Goal: Information Seeking & Learning: Learn about a topic

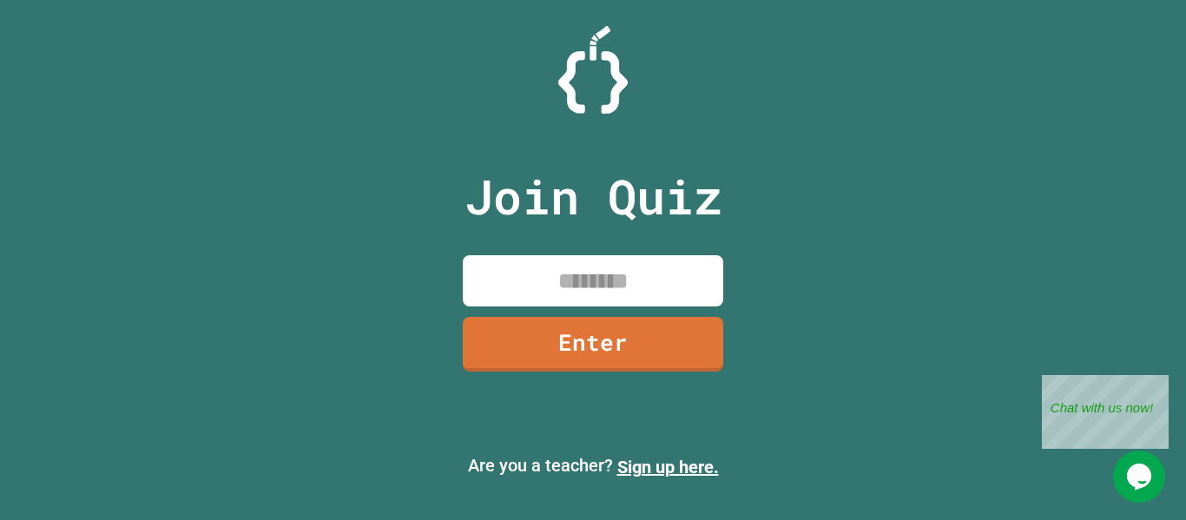
click at [654, 283] on input at bounding box center [593, 280] width 261 height 51
type input "********"
click at [616, 346] on link "Enter" at bounding box center [594, 342] width 258 height 57
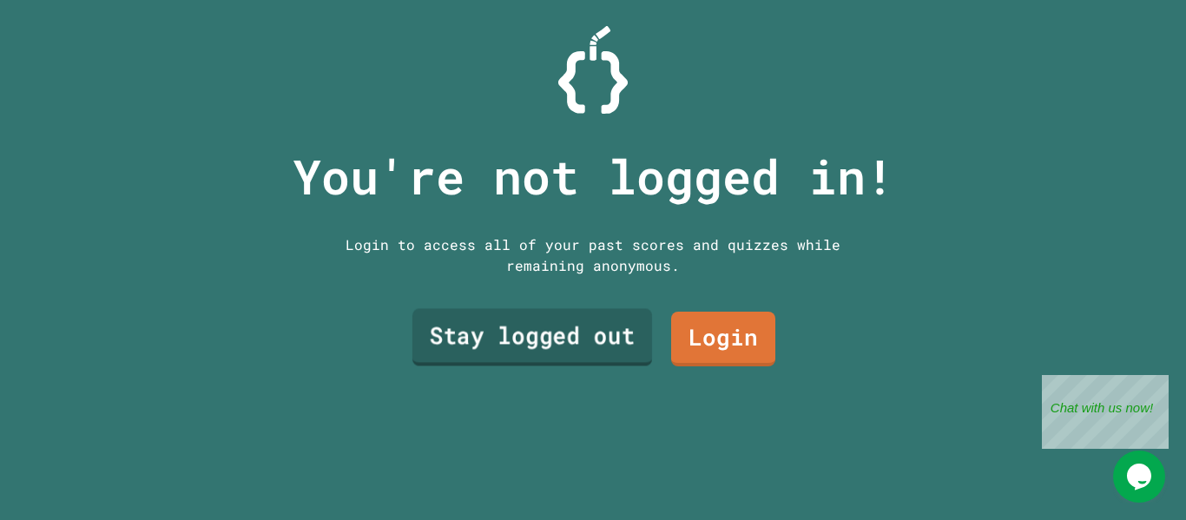
click at [612, 340] on link "Stay logged out" at bounding box center [533, 337] width 240 height 57
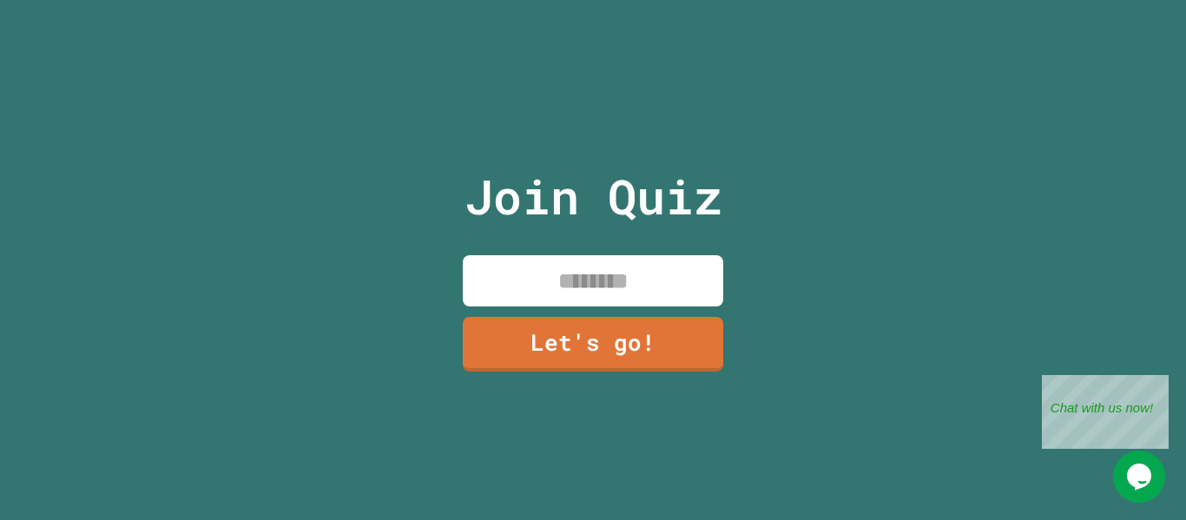
click at [602, 273] on input at bounding box center [593, 280] width 261 height 51
type input "****"
click at [542, 339] on link "Let's go!" at bounding box center [593, 342] width 257 height 57
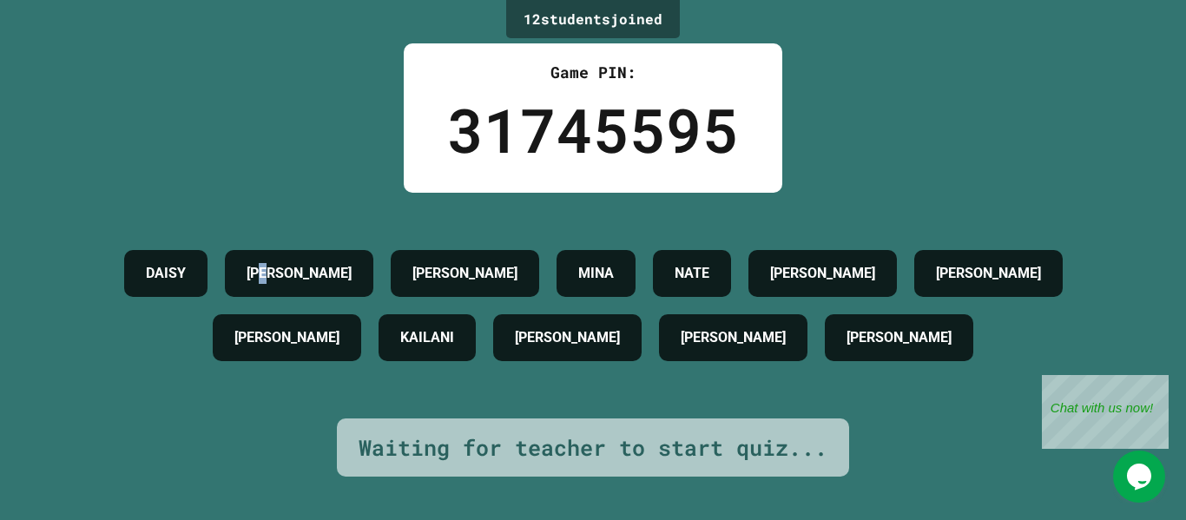
drag, startPoint x: 299, startPoint y: 261, endPoint x: 313, endPoint y: 261, distance: 13.9
click at [313, 263] on h4 "[PERSON_NAME]" at bounding box center [299, 273] width 105 height 21
click at [344, 117] on div "12 student s joined Game PIN: 31745595 [PERSON_NAME] [PERSON_NAME] [PERSON_NAME…" at bounding box center [593, 260] width 1186 height 520
click at [319, 274] on h4 "[PERSON_NAME]" at bounding box center [299, 273] width 105 height 21
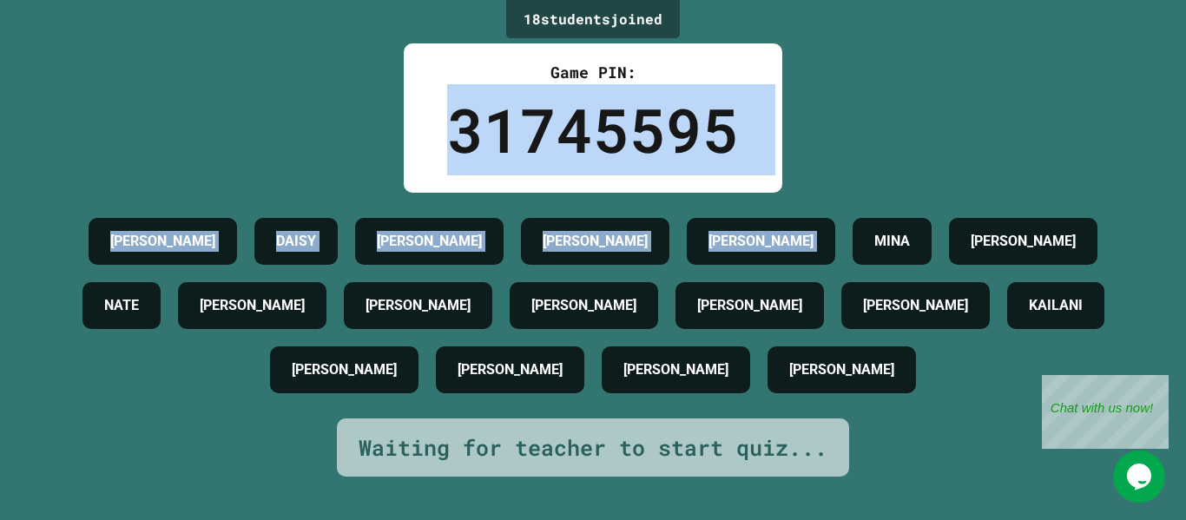
drag, startPoint x: 443, startPoint y: 132, endPoint x: 824, endPoint y: 155, distance: 382.0
click at [824, 155] on div "18 student s joined Game PIN: 31745595 [PERSON_NAME] [PERSON_NAME] [PERSON_NAME…" at bounding box center [593, 260] width 1186 height 520
click at [378, 89] on div "18 student s joined Game PIN: 31745595 [PERSON_NAME] [PERSON_NAME] [PERSON_NAME…" at bounding box center [593, 260] width 1186 height 520
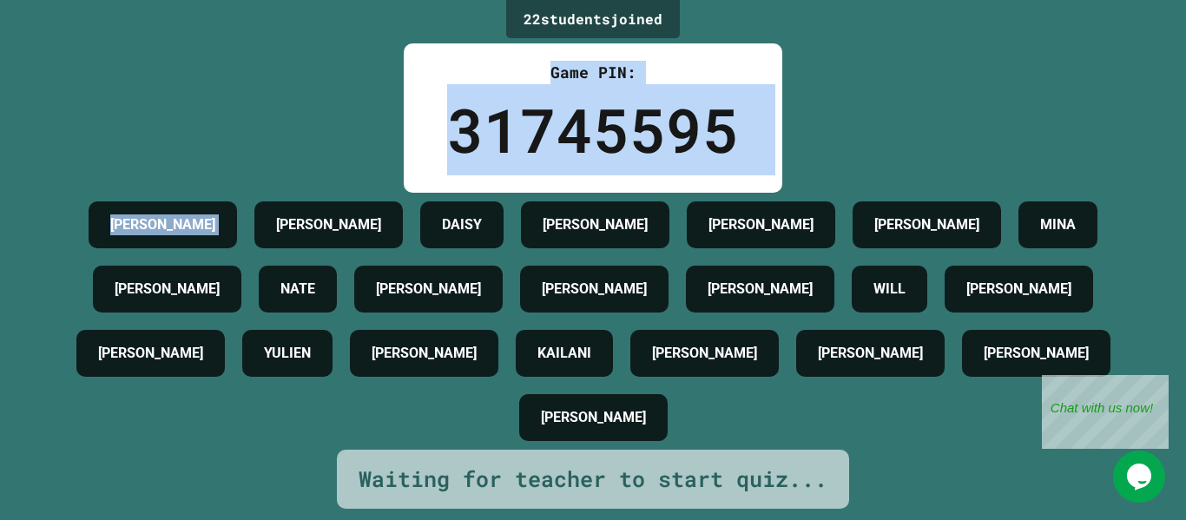
scroll to position [6, 0]
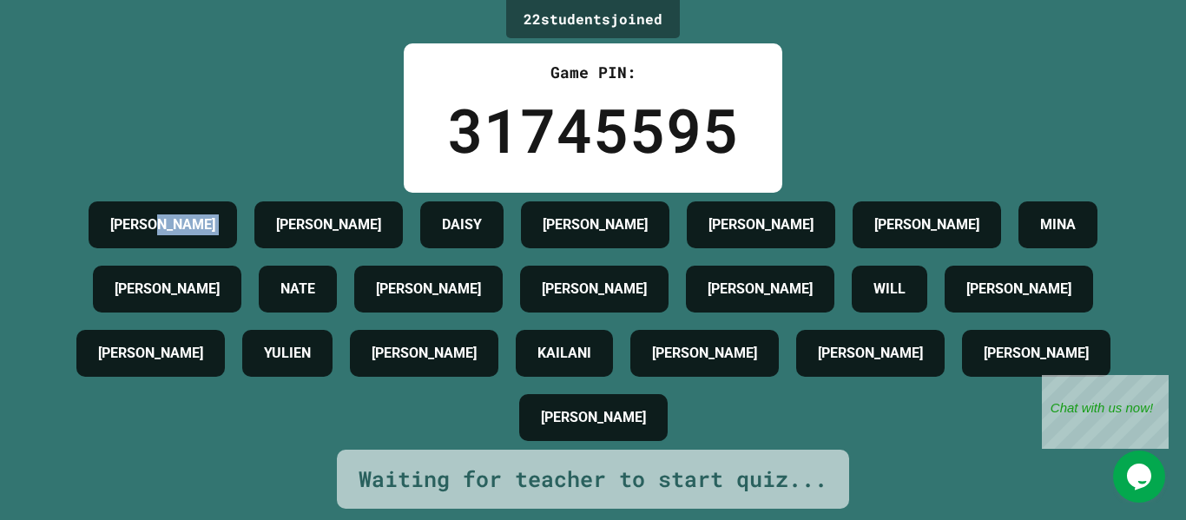
drag, startPoint x: 114, startPoint y: 218, endPoint x: 229, endPoint y: 225, distance: 115.7
click at [229, 225] on div "[PERSON_NAME] [PERSON_NAME] [PERSON_NAME] [PERSON_NAME] [PERSON_NAME] [PERSON_N…" at bounding box center [592, 321] width 1099 height 257
click at [259, 113] on div "22 student s joined Game PIN: 31745595 [PERSON_NAME] [PERSON_NAME] [PERSON_NAME…" at bounding box center [593, 260] width 1186 height 520
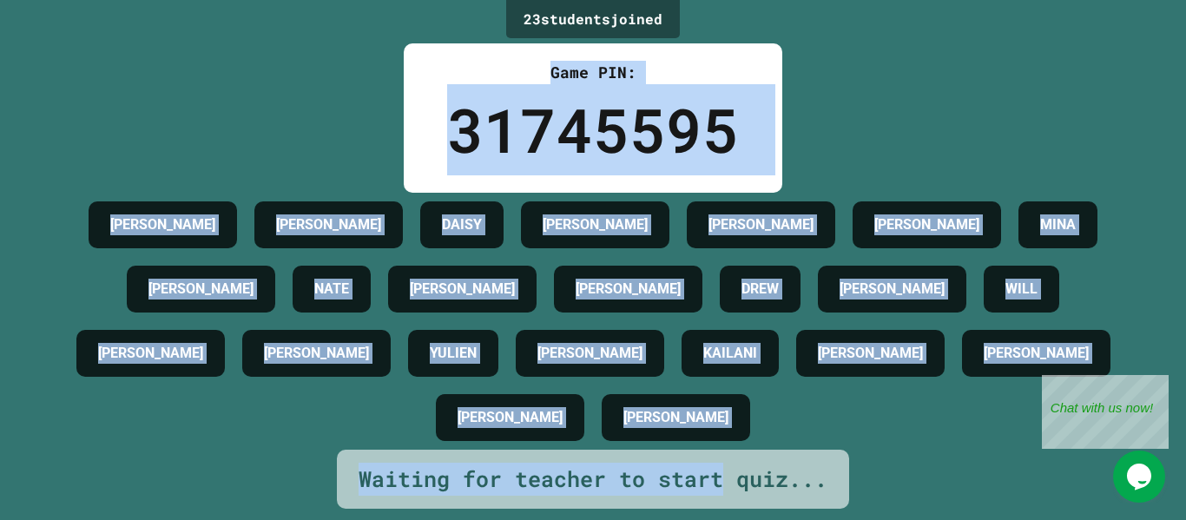
scroll to position [63, 0]
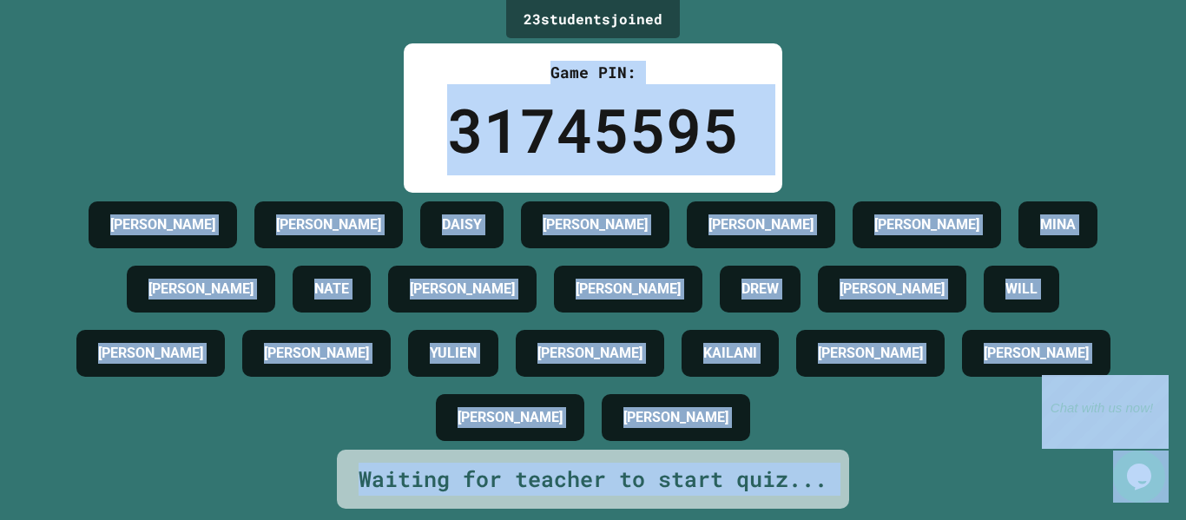
drag, startPoint x: 1329, startPoint y: 388, endPoint x: 1122, endPoint y: 426, distance: 210.0
click at [905, 110] on div "23 student s joined Game PIN: 31745595 [PERSON_NAME] [PERSON_NAME] [PERSON_NAME…" at bounding box center [593, 260] width 1186 height 520
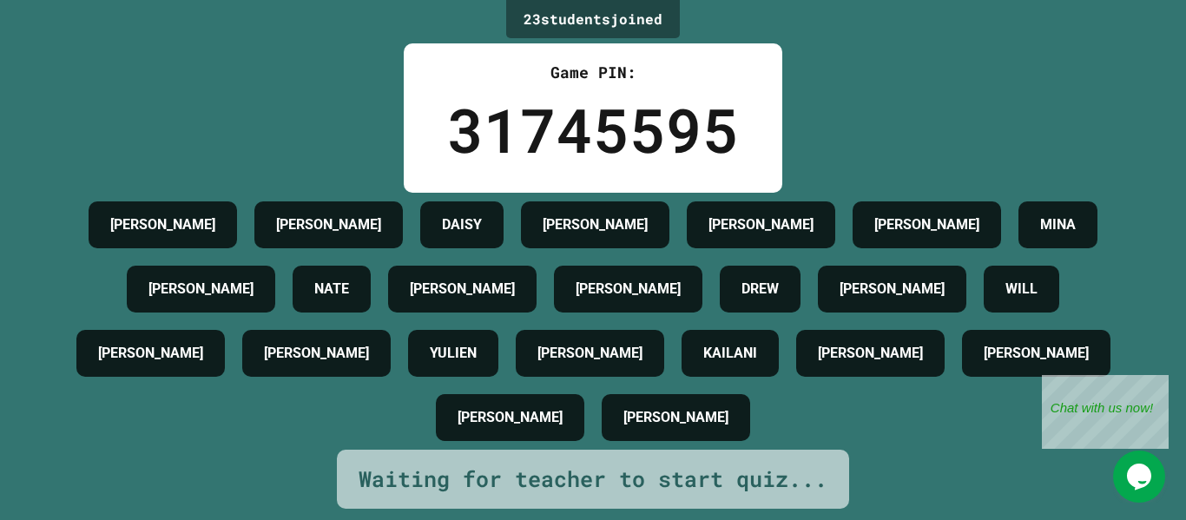
click at [905, 110] on div "23 student s joined Game PIN: 31745595 [PERSON_NAME] [PERSON_NAME] [PERSON_NAME…" at bounding box center [593, 260] width 1186 height 520
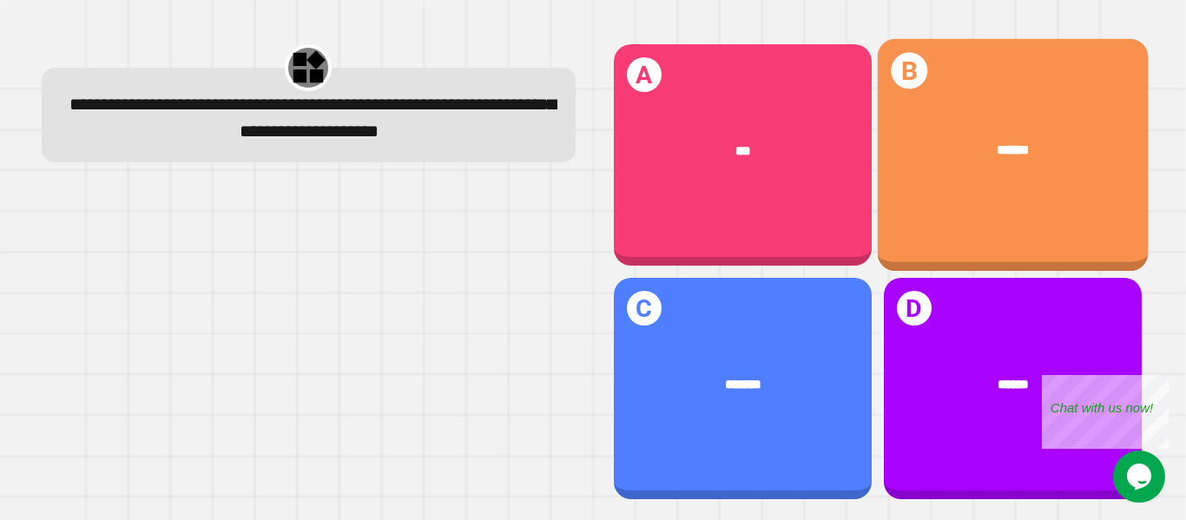
click at [905, 113] on div "******" at bounding box center [1012, 151] width 271 height 76
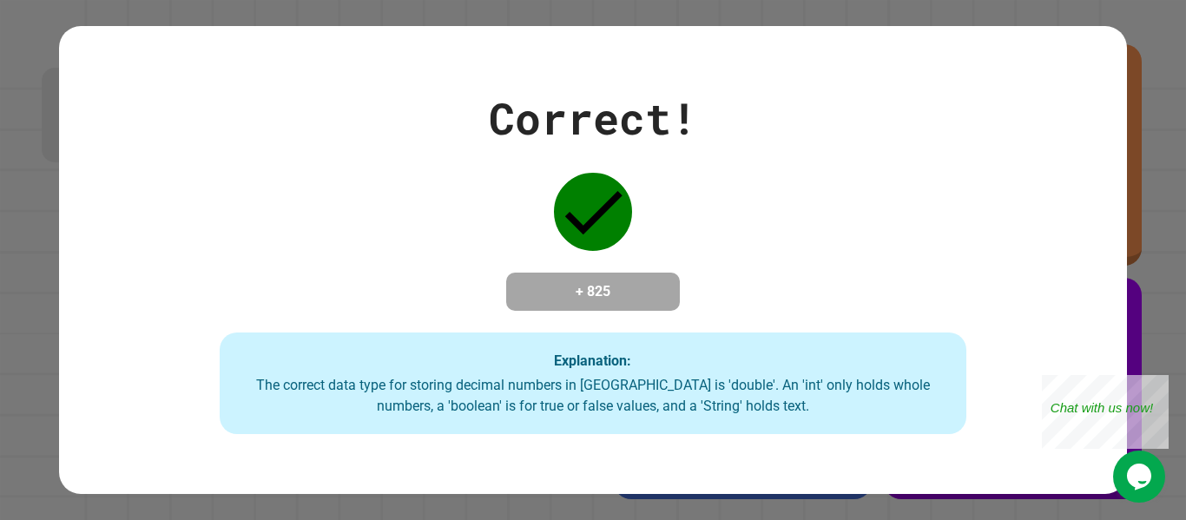
click at [1129, 194] on div "Correct! + 825 Explanation: The correct data type for storing decimal numbers i…" at bounding box center [593, 260] width 1186 height 520
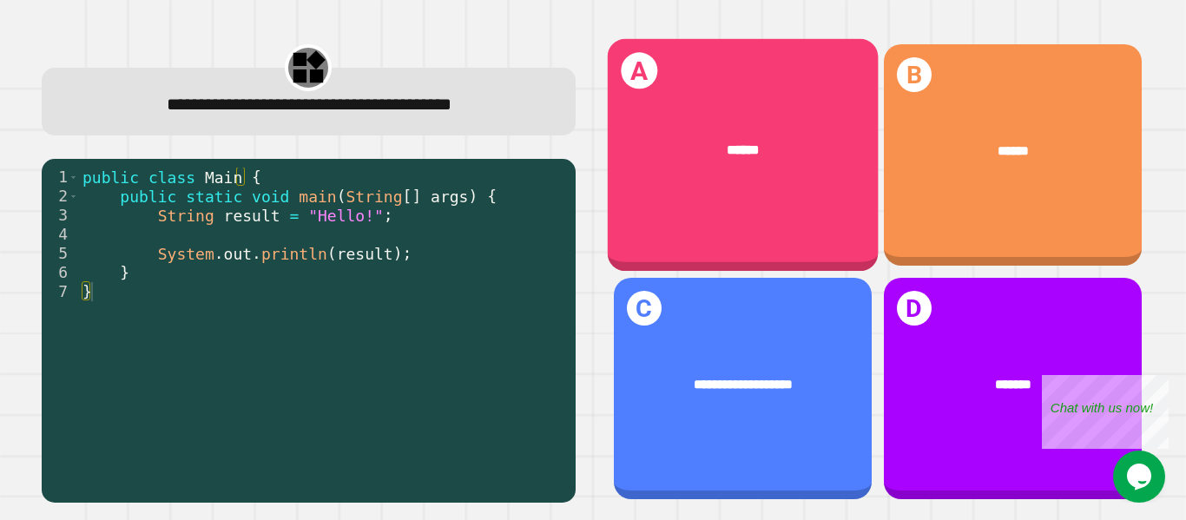
click at [661, 172] on div "******" at bounding box center [742, 151] width 271 height 76
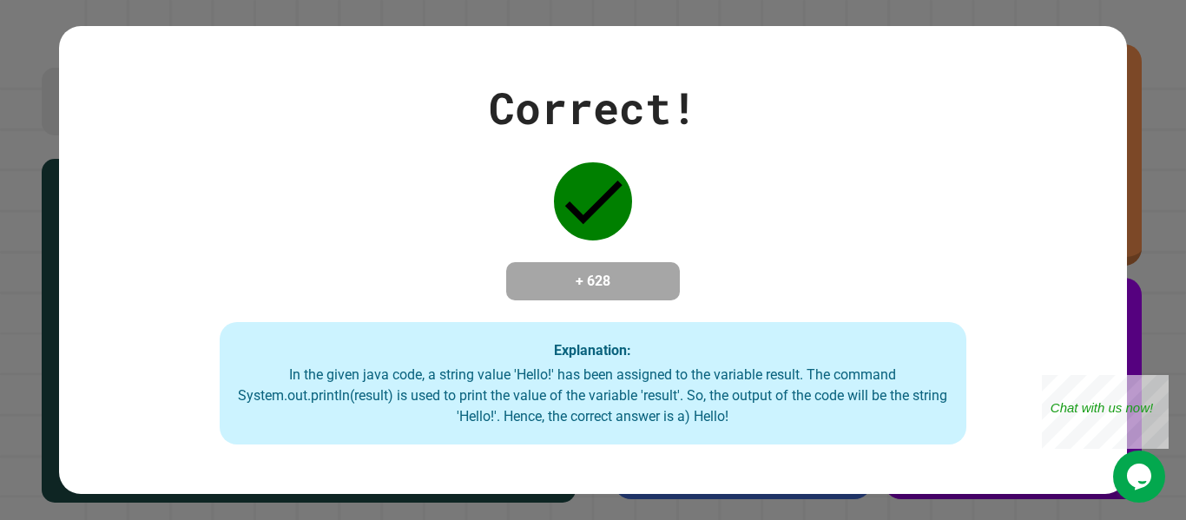
click at [1139, 145] on div "Correct! + 628 Explanation: In the given java code, a string value 'Hello!' has…" at bounding box center [593, 260] width 1186 height 520
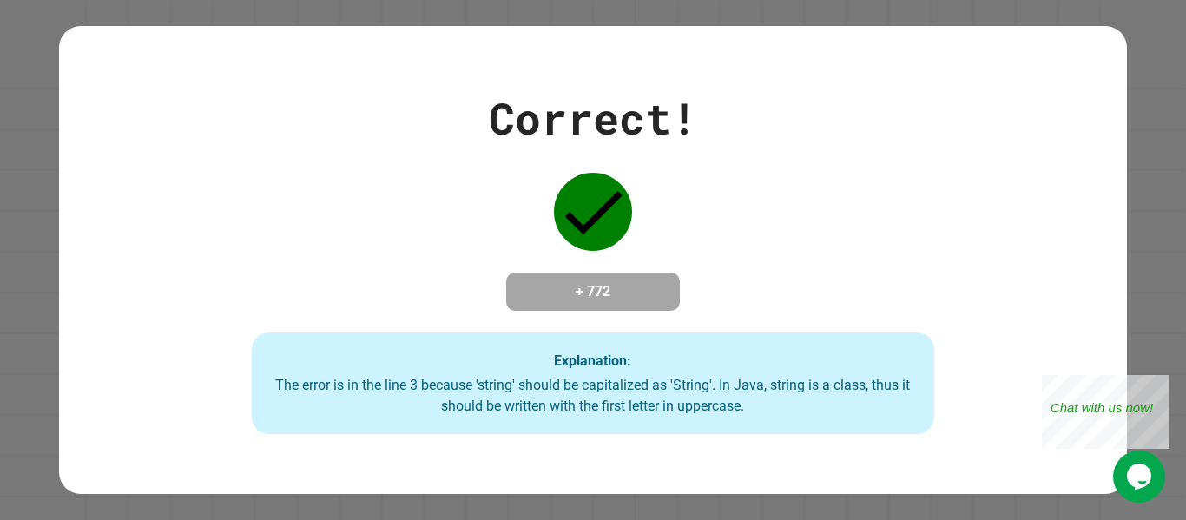
click at [1126, 238] on div "Correct! + 772 Explanation: The error is in the line 3 because 'string' should …" at bounding box center [593, 260] width 1186 height 520
click at [1147, 243] on div "Correct! + 772 Explanation: The error is in the line 3 because 'string' should …" at bounding box center [593, 260] width 1186 height 520
click at [1158, 384] on div "Close" at bounding box center [1156, 386] width 22 height 22
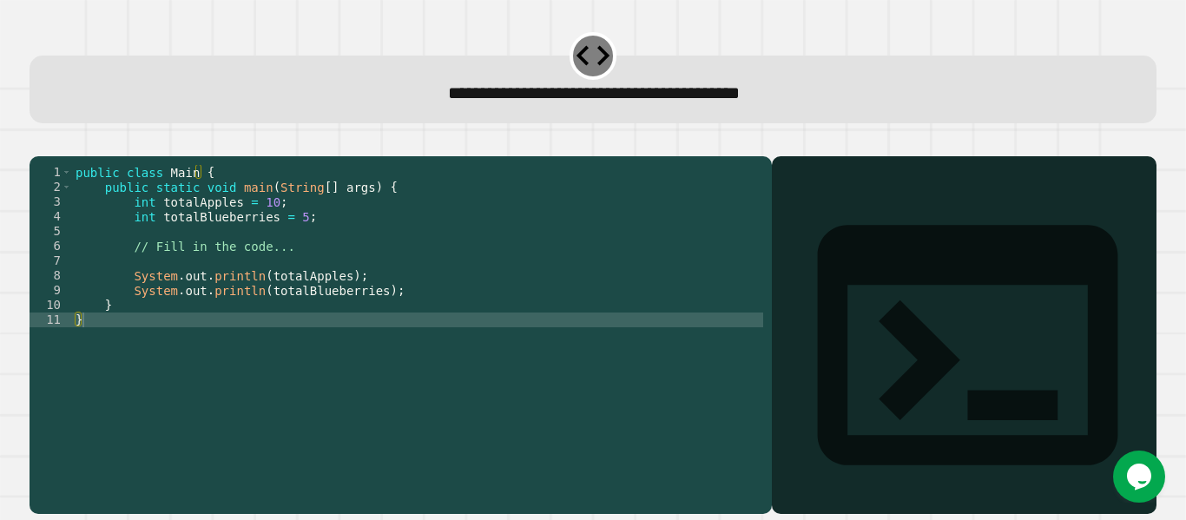
click at [897, 202] on div "Output shell" at bounding box center [964, 355] width 385 height 399
click at [159, 346] on div "public class Main { public static void main ( String [ ] args ) { int totalAppl…" at bounding box center [417, 320] width 691 height 310
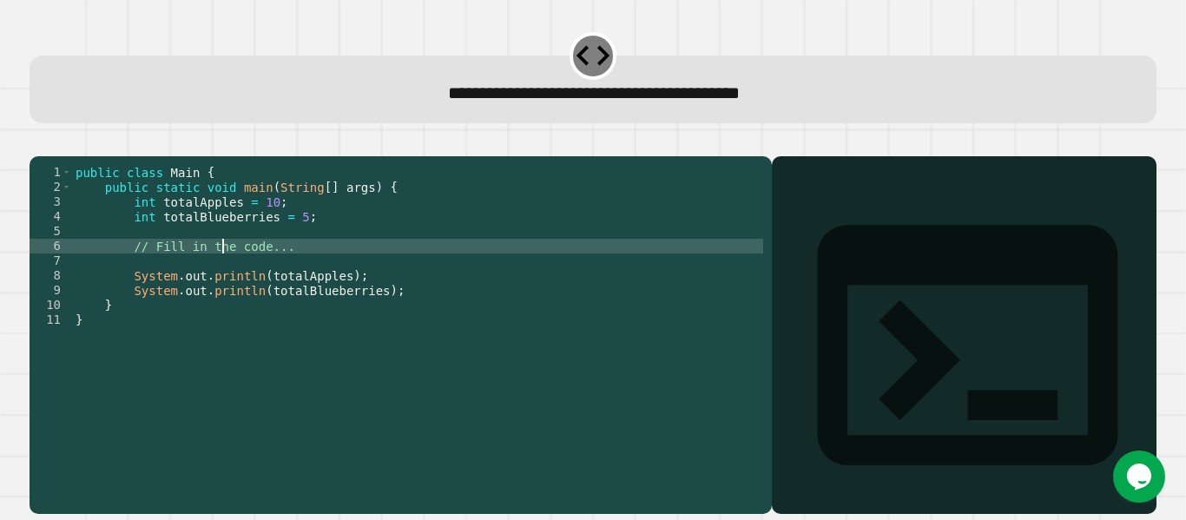
click at [225, 274] on div "public class Main { public static void main ( String [ ] args ) { int totalAppl…" at bounding box center [417, 320] width 691 height 310
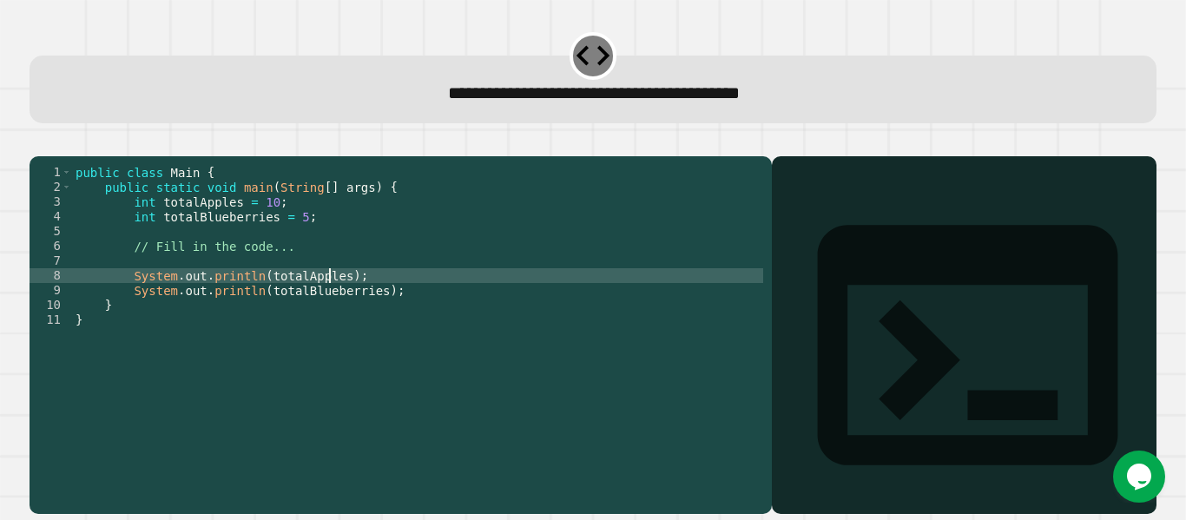
click at [328, 304] on div "public class Main { public static void main ( String [ ] args ) { int totalAppl…" at bounding box center [417, 320] width 691 height 310
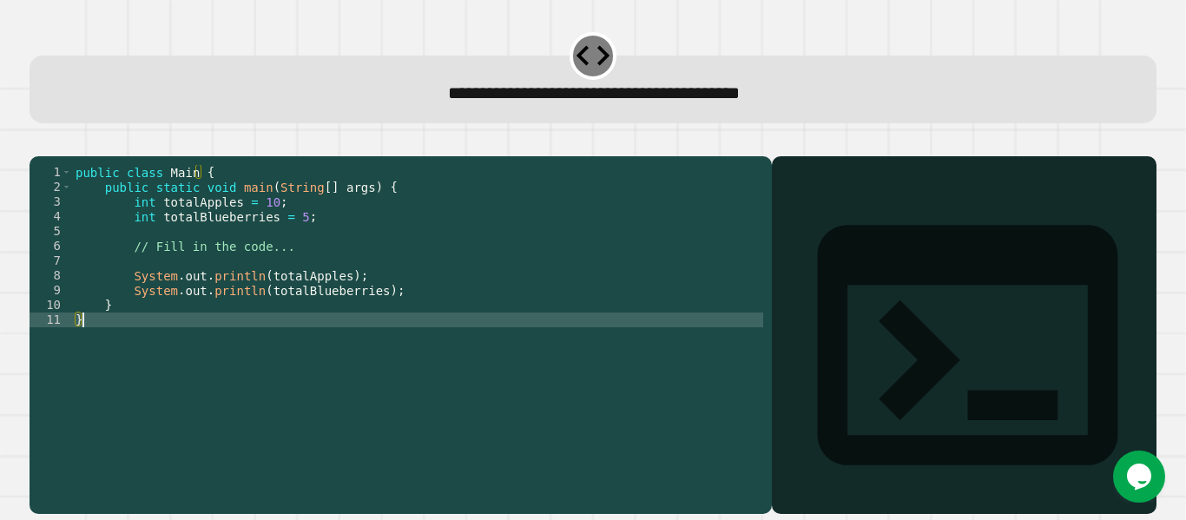
click at [149, 351] on div "public class Main { public static void main ( String [ ] args ) { int totalAppl…" at bounding box center [417, 320] width 691 height 310
type textarea "*"
click at [53, 151] on icon "button" at bounding box center [50, 153] width 10 height 12
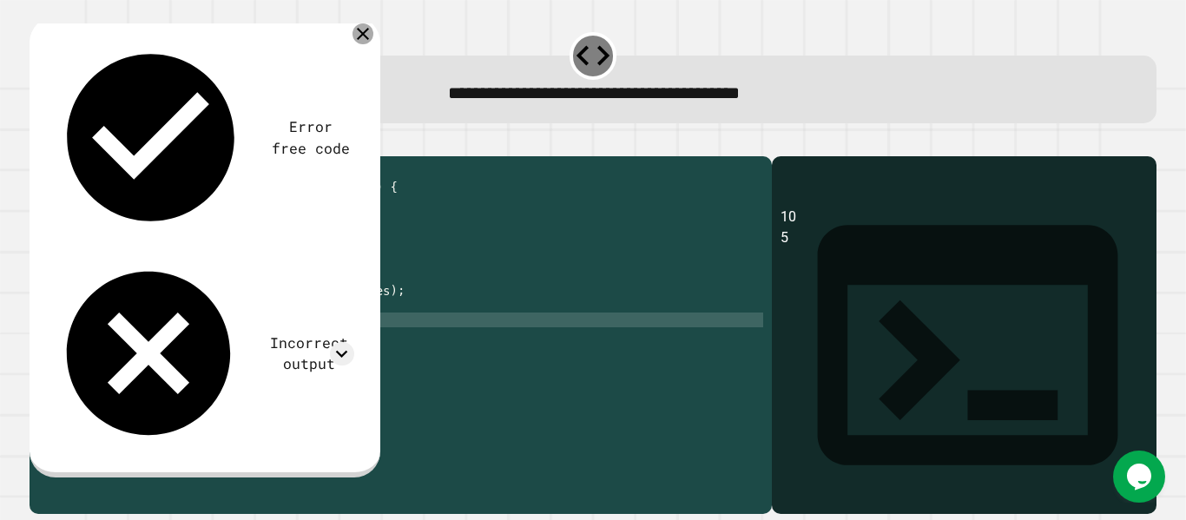
click at [363, 38] on icon at bounding box center [363, 33] width 21 height 21
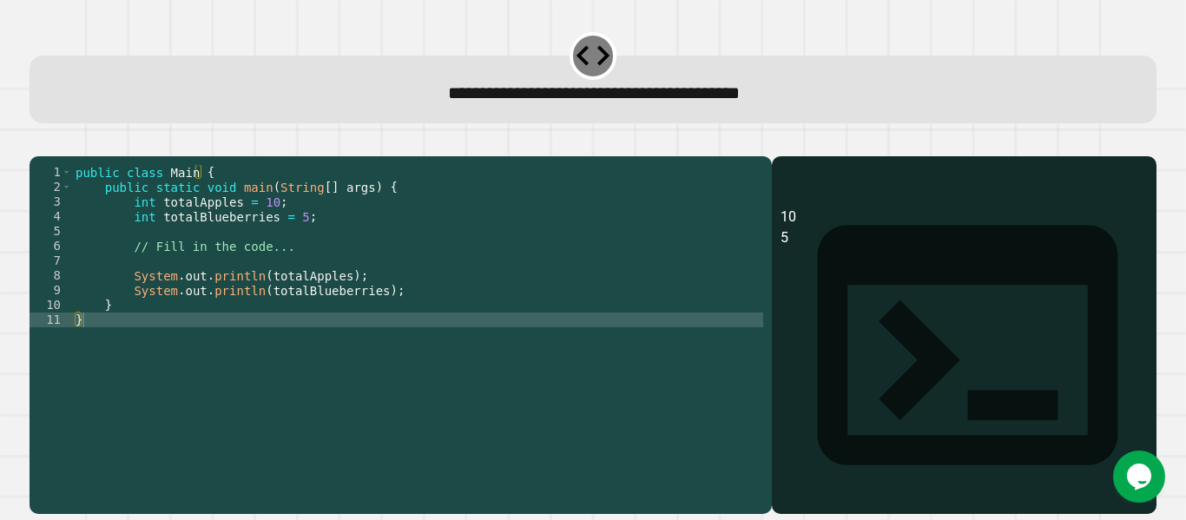
click at [73, 142] on icon "button" at bounding box center [73, 142] width 0 height 0
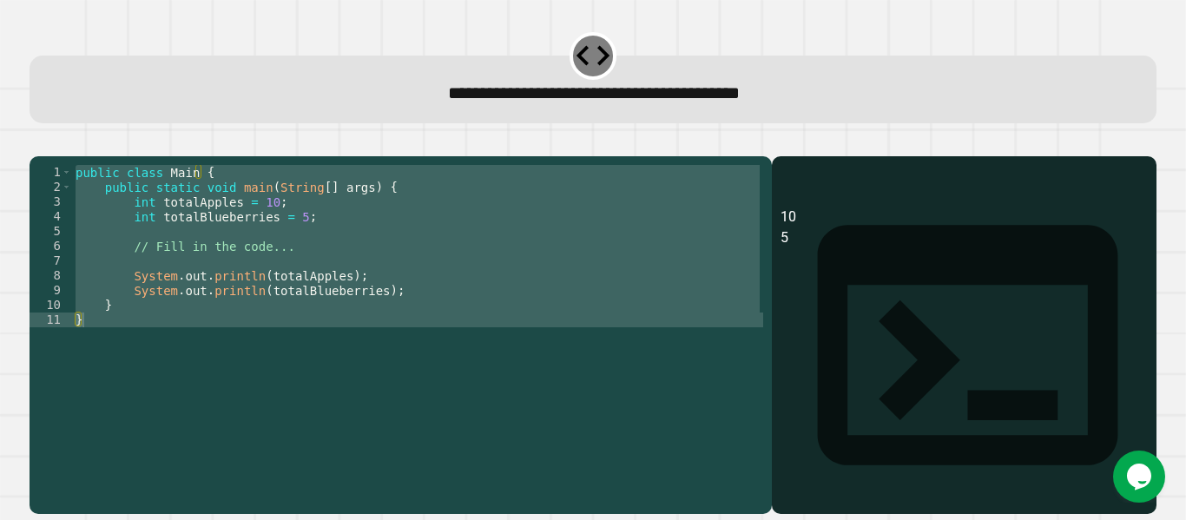
click at [580, 56] on icon at bounding box center [593, 56] width 41 height 41
drag, startPoint x: 580, startPoint y: 56, endPoint x: 538, endPoint y: 63, distance: 43.3
click at [538, 63] on div "**********" at bounding box center [593, 90] width 1127 height 68
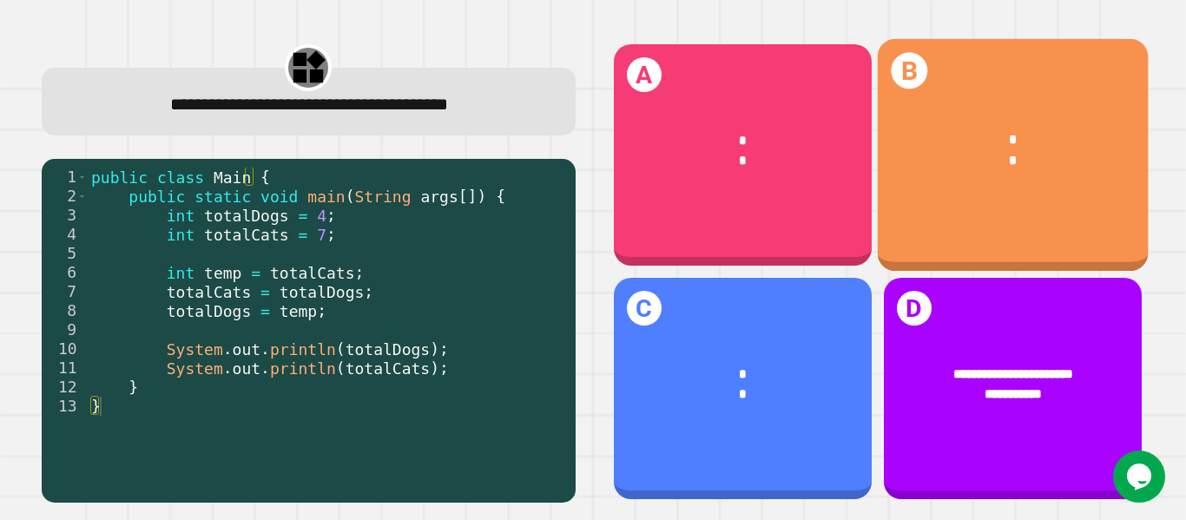
click at [1010, 174] on div "* *" at bounding box center [1012, 150] width 271 height 97
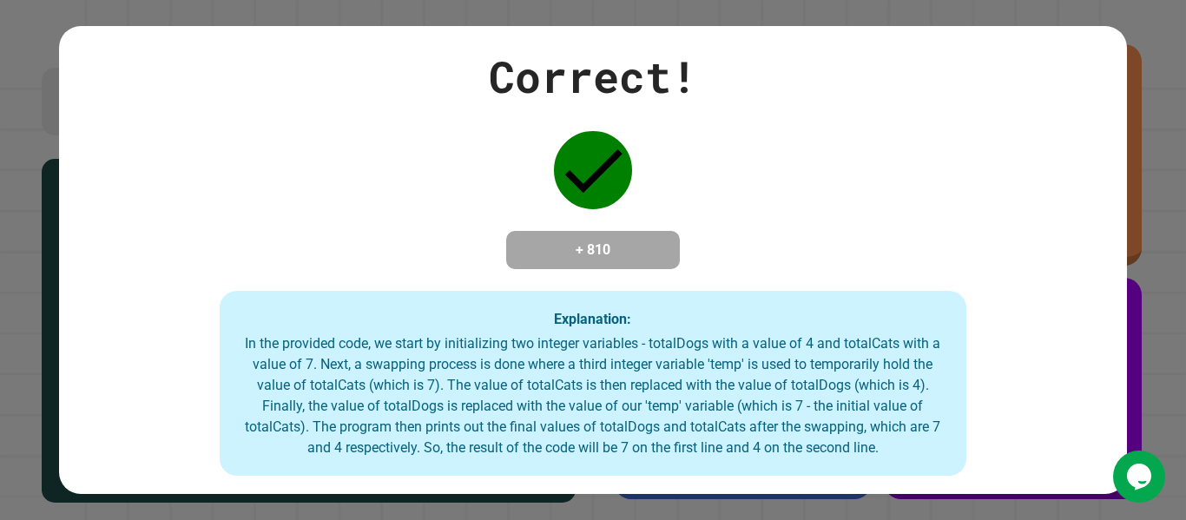
click at [1151, 213] on div "Correct! + 810 Explanation: In the provided code, we start by initializing two …" at bounding box center [593, 260] width 1186 height 520
click at [1133, 175] on div "Correct! + 810 Explanation: In the provided code, we start by initializing two …" at bounding box center [593, 260] width 1186 height 520
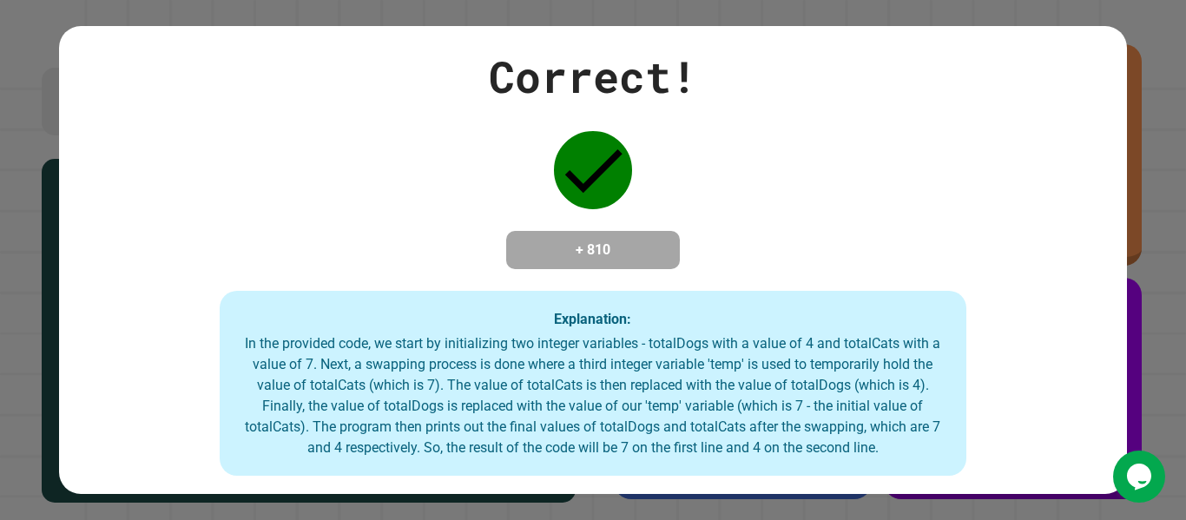
click at [1133, 175] on div "Correct! + 810 Explanation: In the provided code, we start by initializing two …" at bounding box center [593, 260] width 1186 height 520
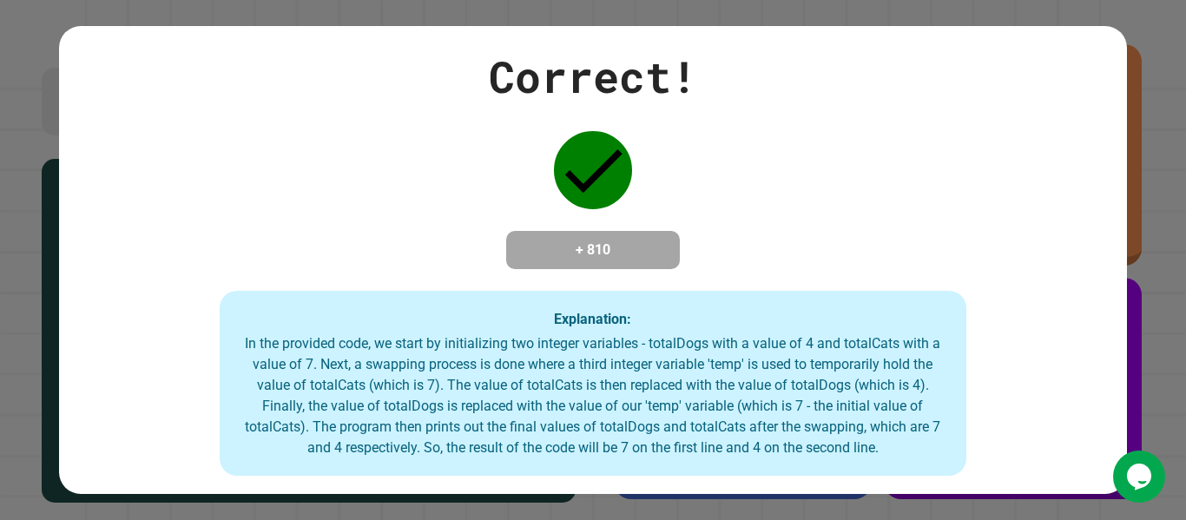
click at [1133, 175] on div "Correct! + 810 Explanation: In the provided code, we start by initializing two …" at bounding box center [593, 260] width 1186 height 520
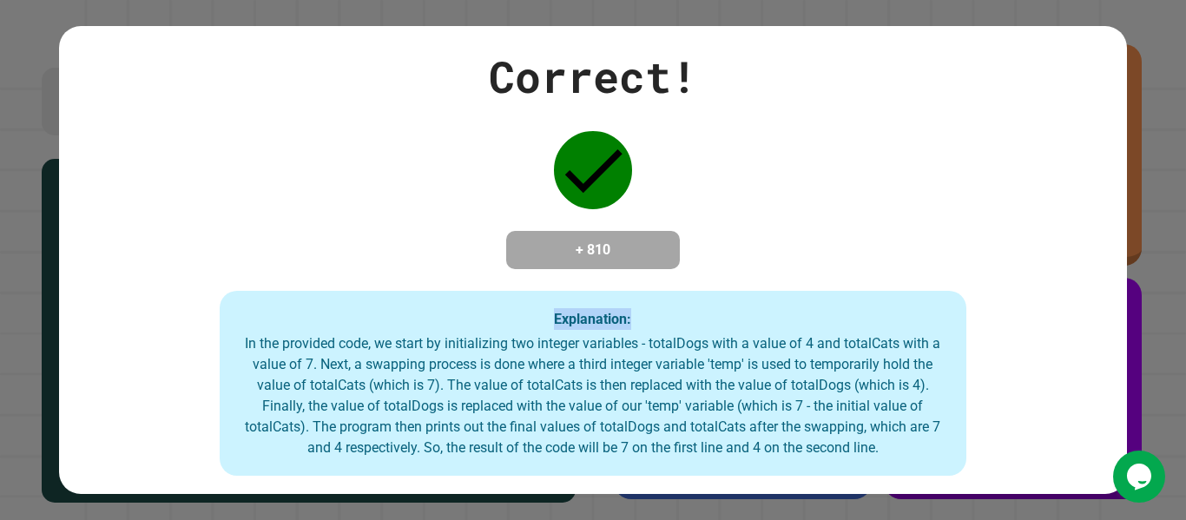
click at [1133, 175] on div "Correct! + 810 Explanation: In the provided code, we start by initializing two …" at bounding box center [593, 260] width 1186 height 520
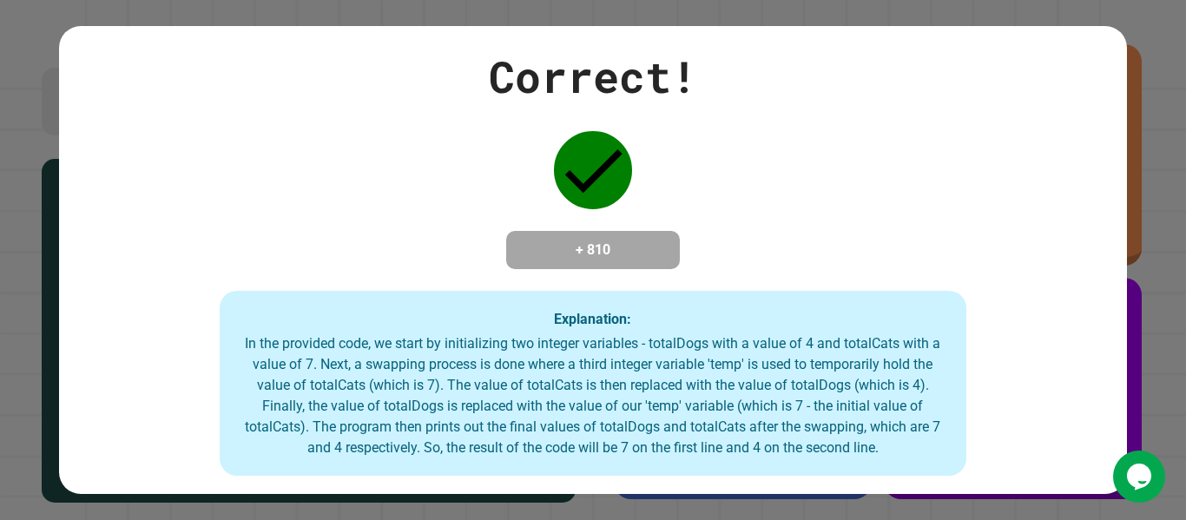
click at [1133, 175] on div "Correct! + 810 Explanation: In the provided code, we start by initializing two …" at bounding box center [593, 260] width 1186 height 520
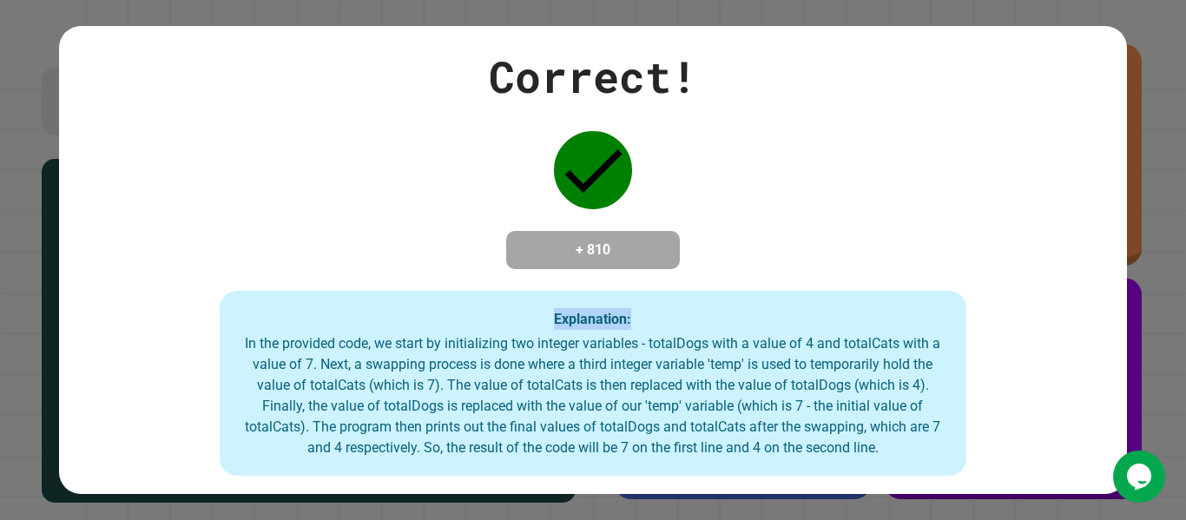
click at [1133, 175] on div "Correct! + 810 Explanation: In the provided code, we start by initializing two …" at bounding box center [593, 260] width 1186 height 520
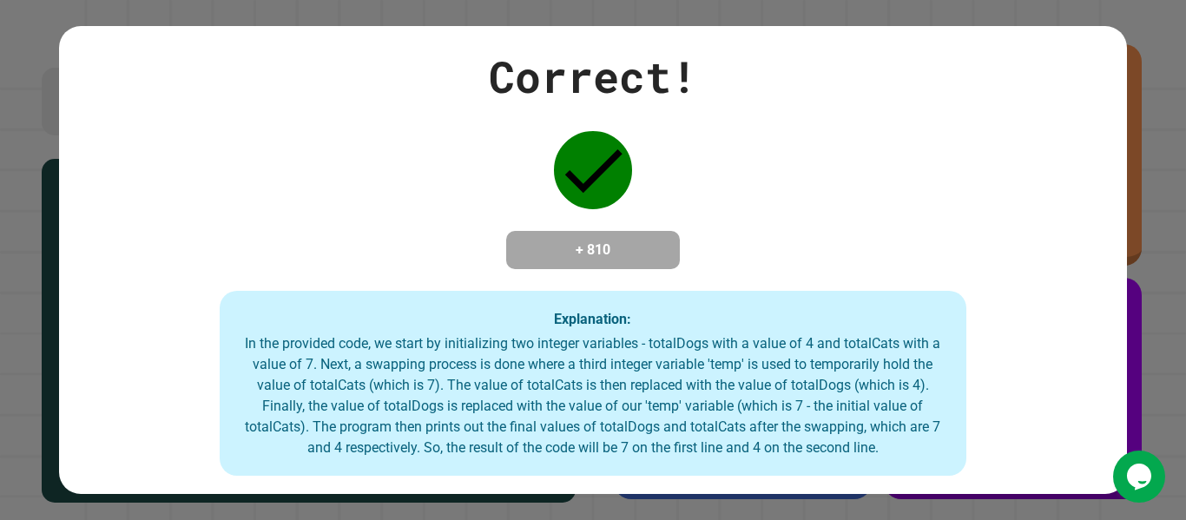
click at [1133, 175] on div "Correct! + 810 Explanation: In the provided code, we start by initializing two …" at bounding box center [593, 260] width 1186 height 520
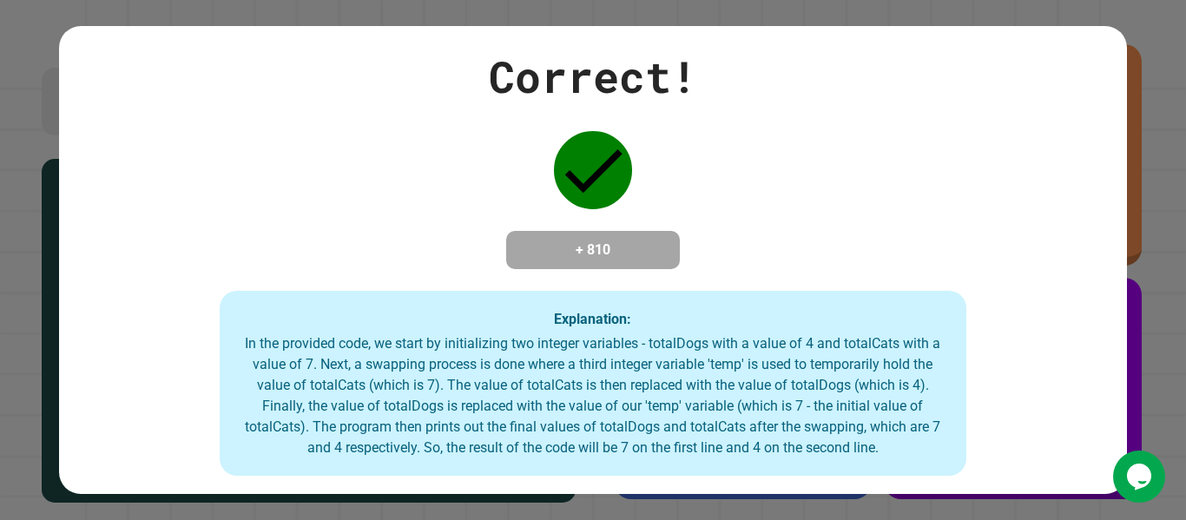
click at [1133, 175] on div "Correct! + 810 Explanation: In the provided code, we start by initializing two …" at bounding box center [593, 260] width 1186 height 520
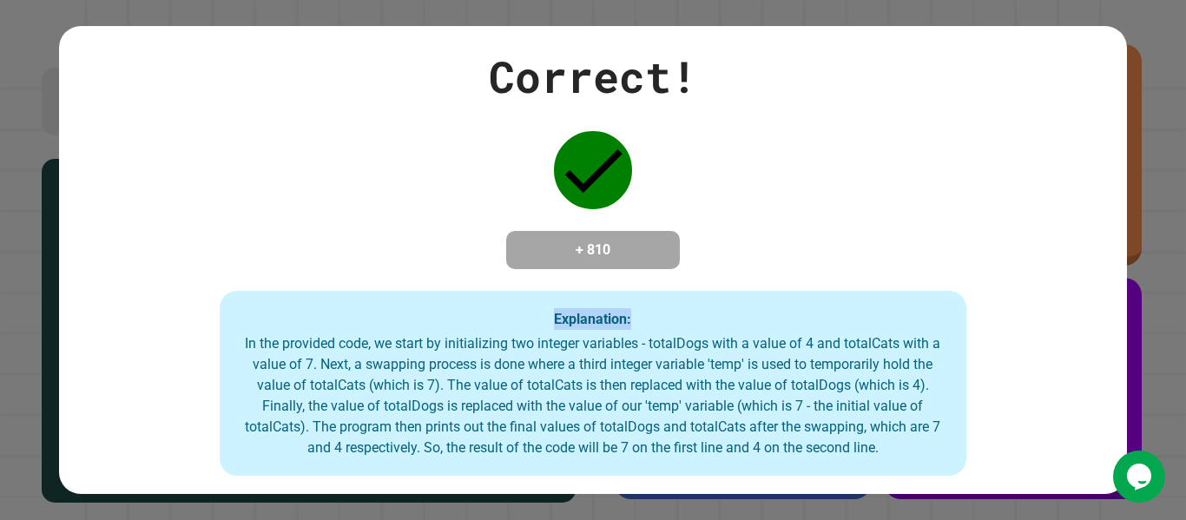
click at [1133, 175] on div "Correct! + 810 Explanation: In the provided code, we start by initializing two …" at bounding box center [593, 260] width 1186 height 520
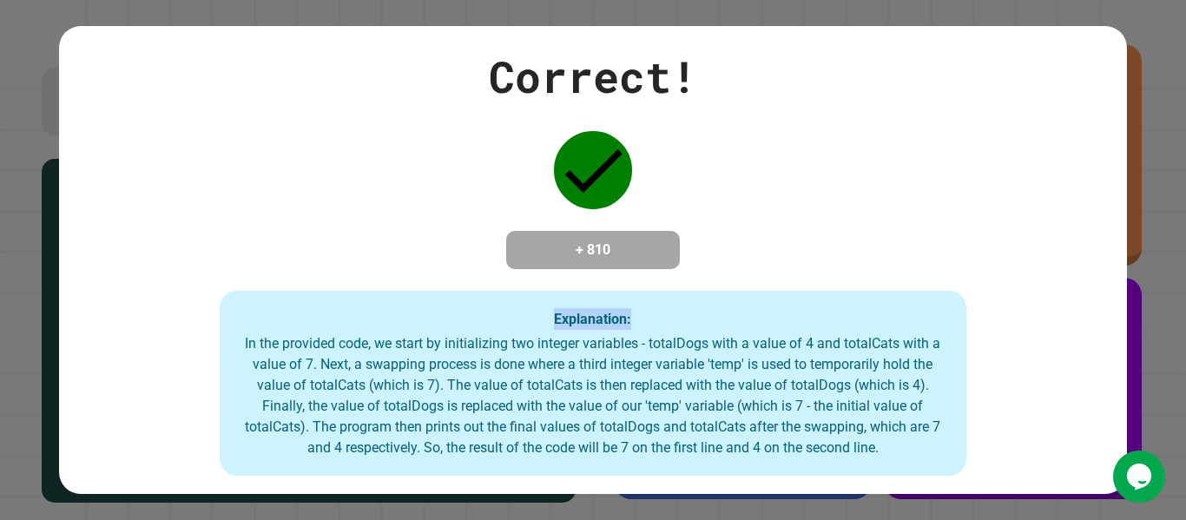
click at [1133, 175] on div "Correct! + 810 Explanation: In the provided code, we start by initializing two …" at bounding box center [593, 260] width 1186 height 520
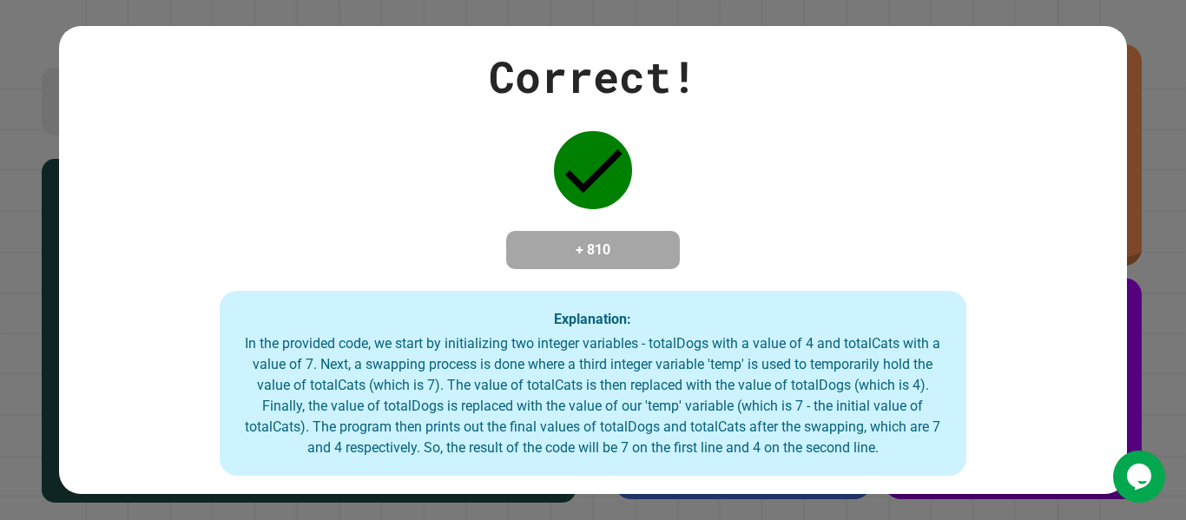
click at [1133, 175] on div "Correct! + 810 Explanation: In the provided code, we start by initializing two …" at bounding box center [593, 260] width 1186 height 520
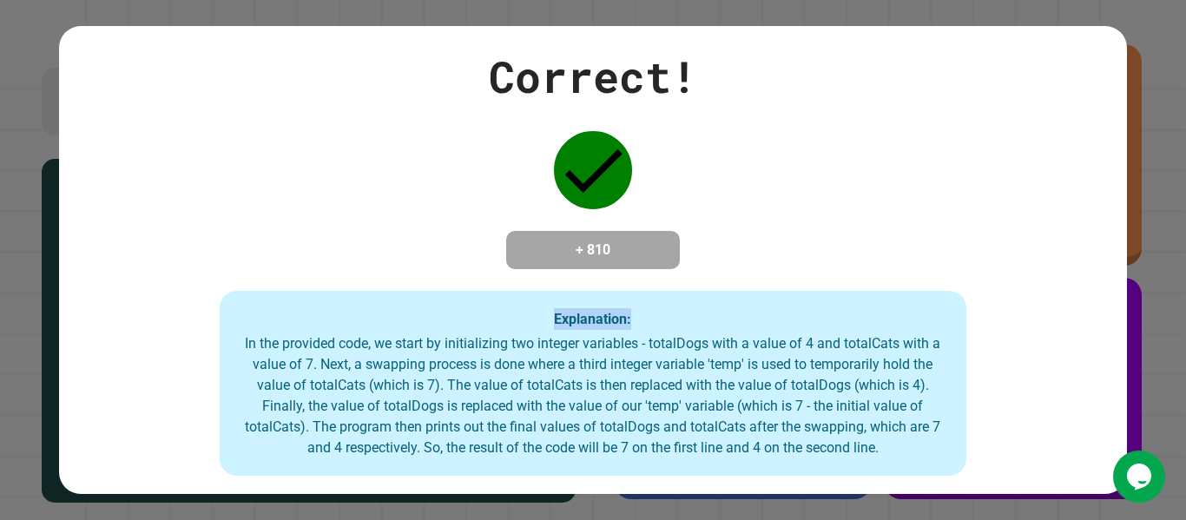
click at [1133, 175] on div "Correct! + 810 Explanation: In the provided code, we start by initializing two …" at bounding box center [593, 260] width 1186 height 520
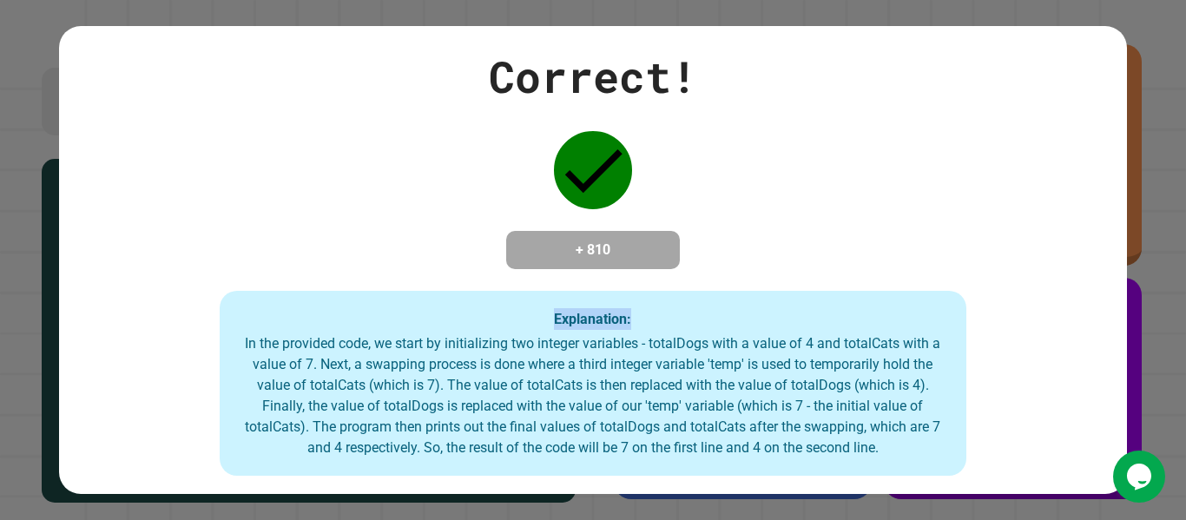
click at [1133, 175] on div "Correct! + 810 Explanation: In the provided code, we start by initializing two …" at bounding box center [593, 260] width 1186 height 520
click at [1136, 179] on div "Correct! + 810 Explanation: In the provided code, we start by initializing two …" at bounding box center [593, 260] width 1186 height 520
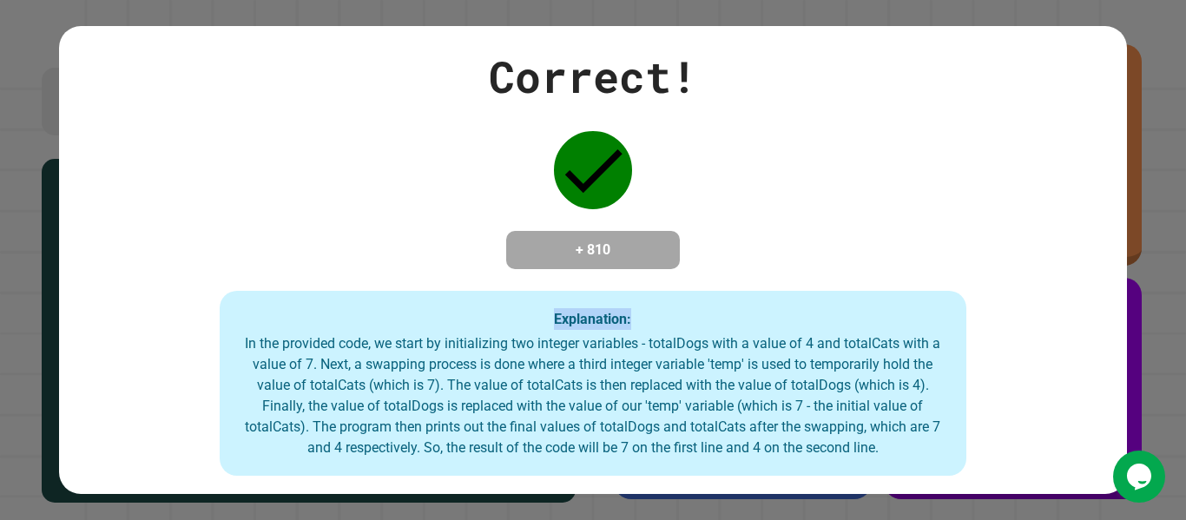
click at [1136, 179] on div "Correct! + 810 Explanation: In the provided code, we start by initializing two …" at bounding box center [593, 260] width 1186 height 520
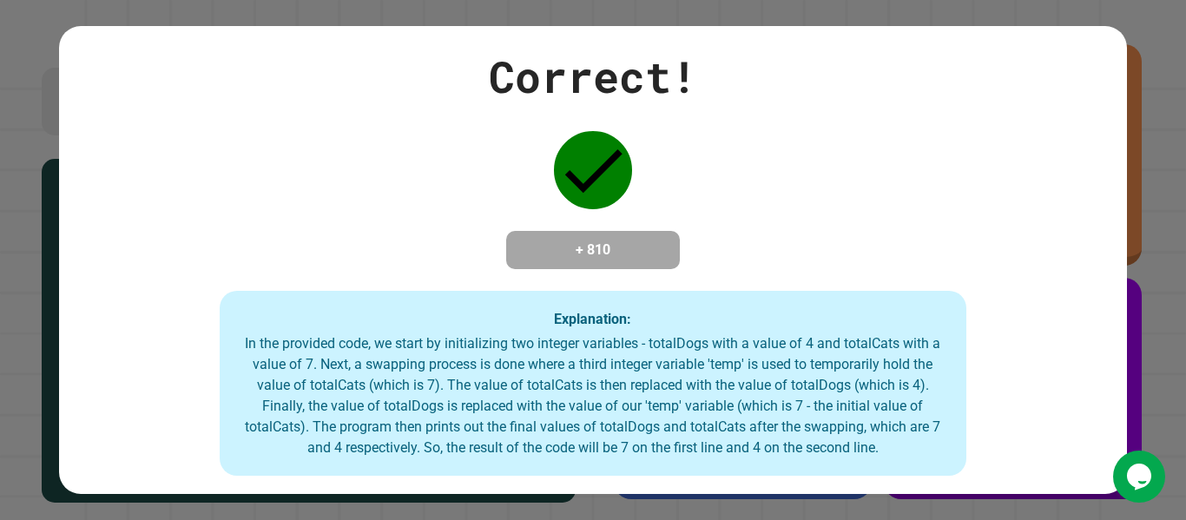
click at [1136, 179] on div "Correct! + 810 Explanation: In the provided code, we start by initializing two …" at bounding box center [593, 260] width 1186 height 520
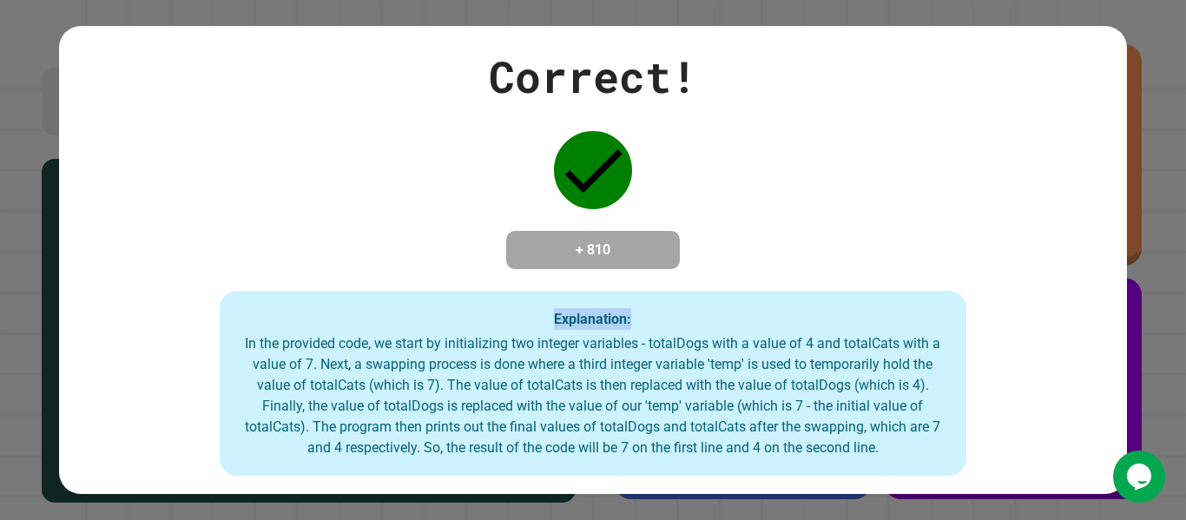
click at [1136, 179] on div "Correct! + 810 Explanation: In the provided code, we start by initializing two …" at bounding box center [593, 260] width 1186 height 520
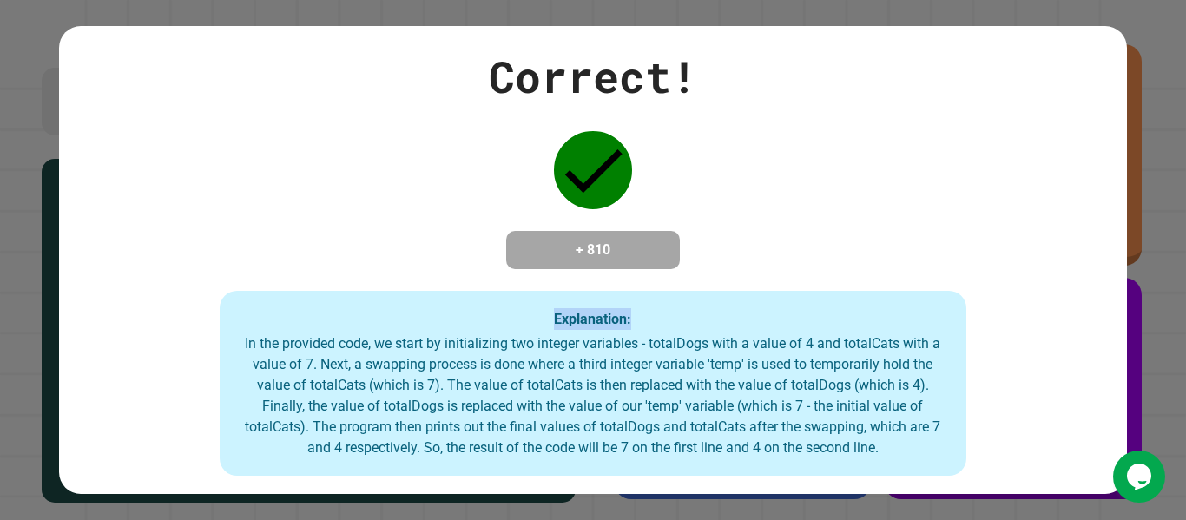
click at [1136, 179] on div "Correct! + 810 Explanation: In the provided code, we start by initializing two …" at bounding box center [593, 260] width 1186 height 520
click at [323, 161] on div "Correct! + 810 Explanation: In the provided code, we start by initializing two …" at bounding box center [592, 260] width 1067 height 432
click at [296, 208] on div "Correct! + 810 Explanation: In the provided code, we start by initializing two …" at bounding box center [592, 260] width 1067 height 432
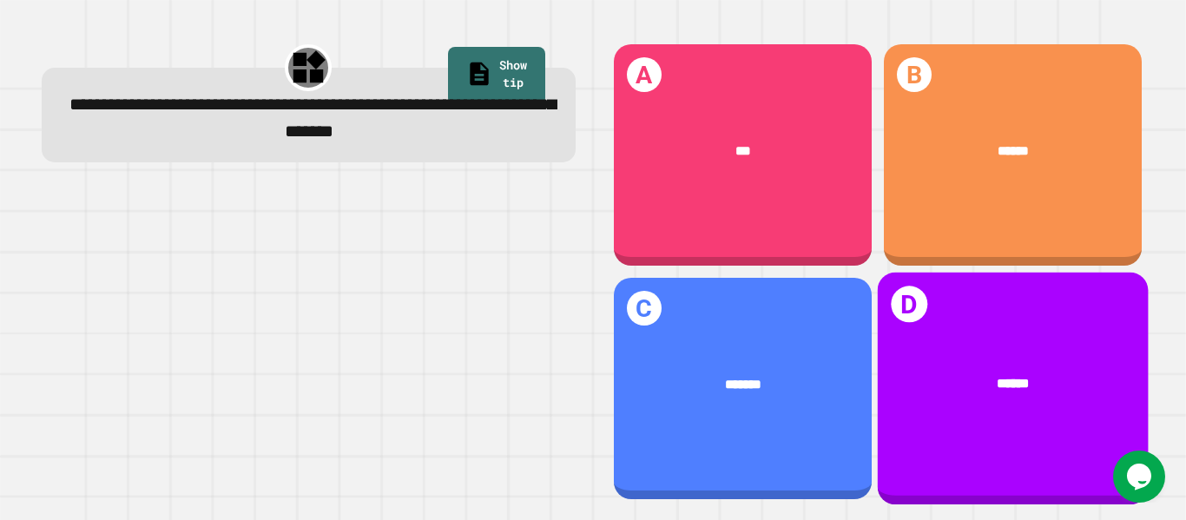
click at [963, 373] on div "******" at bounding box center [1013, 383] width 215 height 21
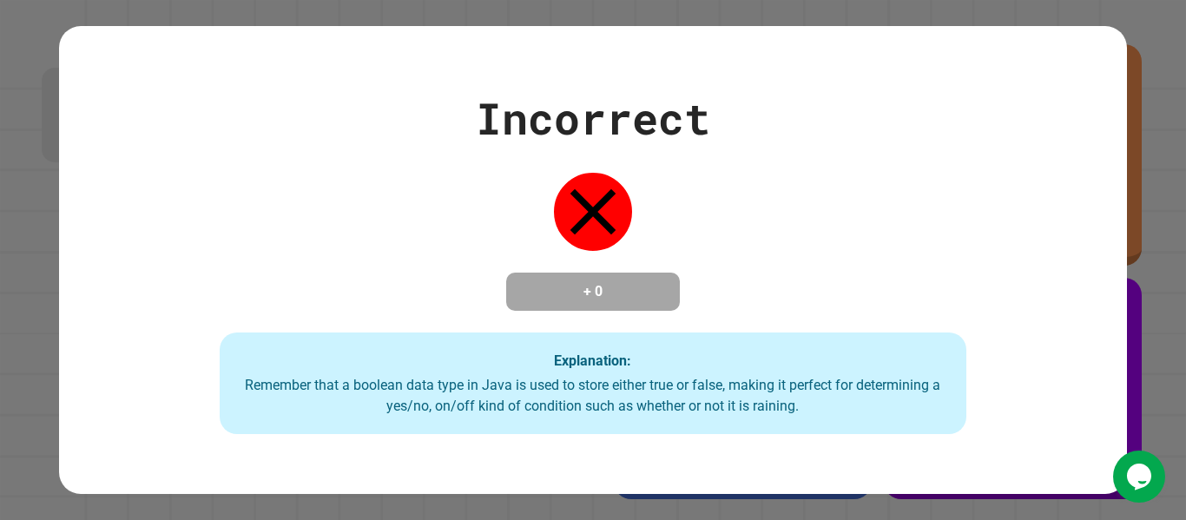
click at [1125, 156] on div "Incorrect + 0 Explanation: Remember that a boolean data type in [GEOGRAPHIC_DAT…" at bounding box center [593, 260] width 1186 height 520
click at [1118, 185] on div "Incorrect + 0 Explanation: Remember that a boolean data type in [GEOGRAPHIC_DAT…" at bounding box center [593, 260] width 1186 height 520
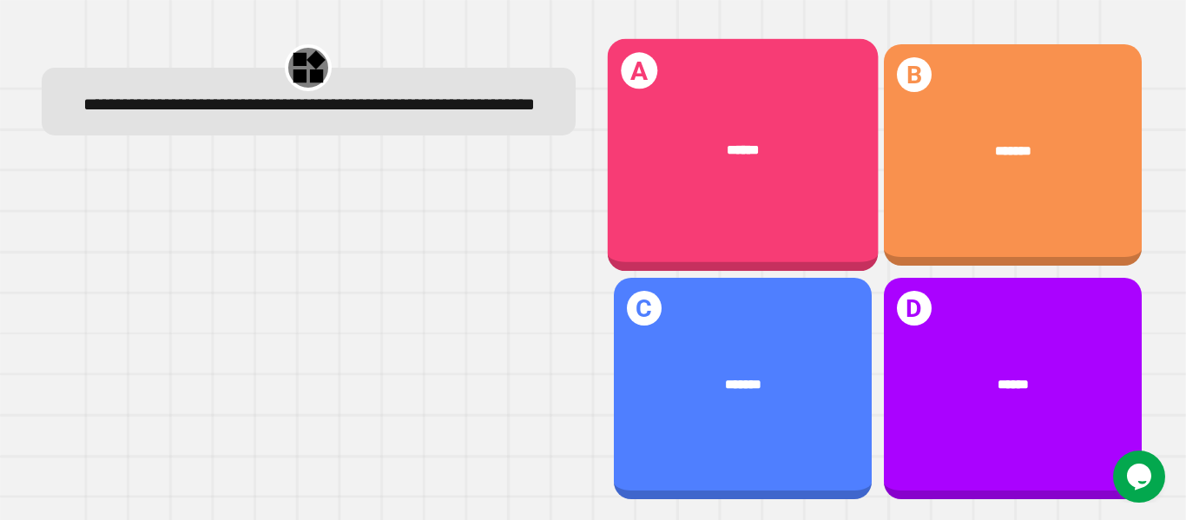
click at [740, 178] on div "******" at bounding box center [742, 151] width 271 height 76
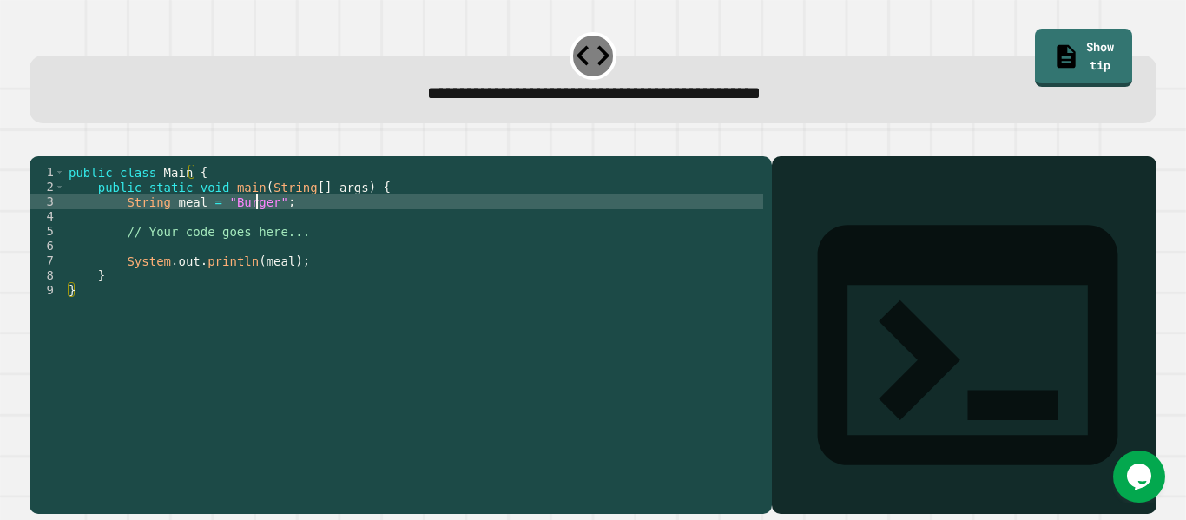
click at [259, 227] on div "public class Main { public static void main ( String [ ] args ) { String meal =…" at bounding box center [414, 320] width 698 height 310
click at [150, 328] on div "public class Main { public static void main ( String [ ] args ) { String meal =…" at bounding box center [414, 320] width 698 height 310
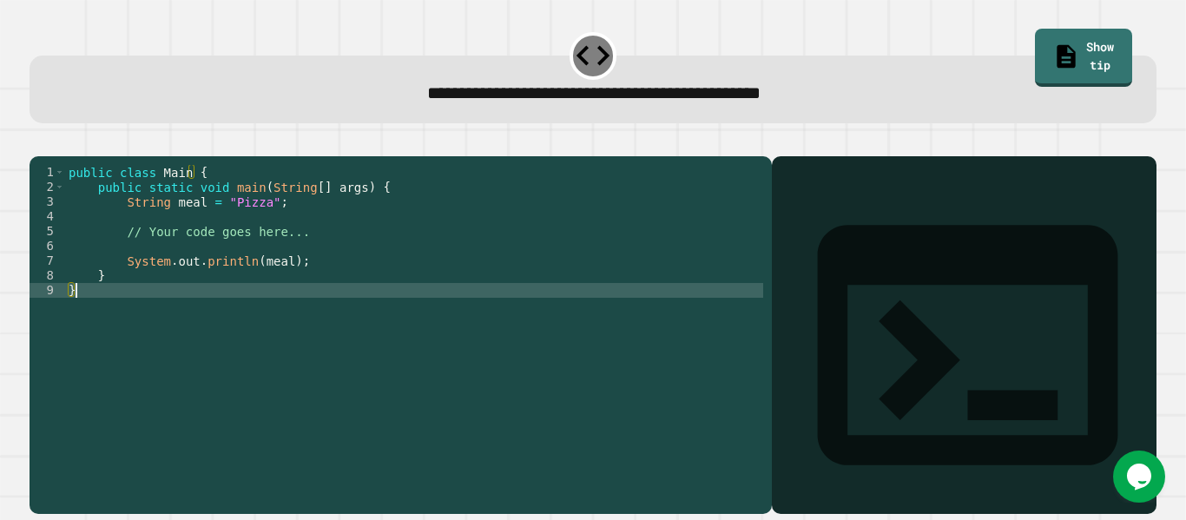
scroll to position [0, 0]
type textarea "*"
click at [38, 142] on icon "button" at bounding box center [38, 142] width 0 height 0
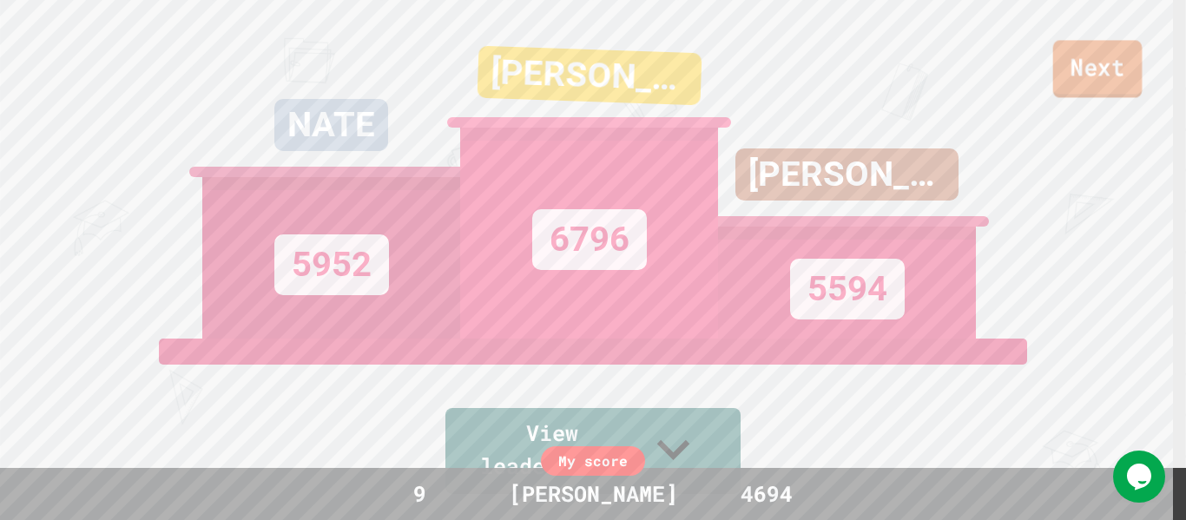
click at [1097, 60] on link "Next" at bounding box center [1097, 68] width 89 height 57
